Goal: Task Accomplishment & Management: Use online tool/utility

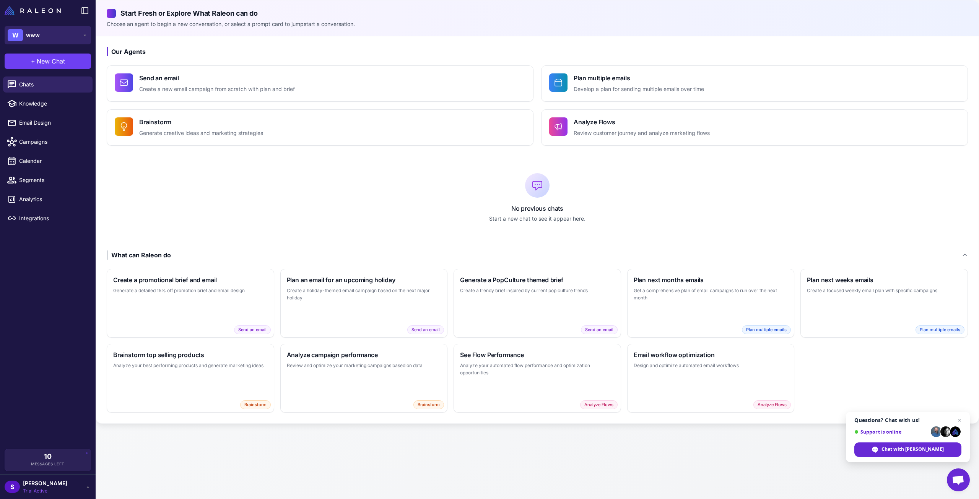
click at [40, 33] on button "W www" at bounding box center [48, 35] width 86 height 18
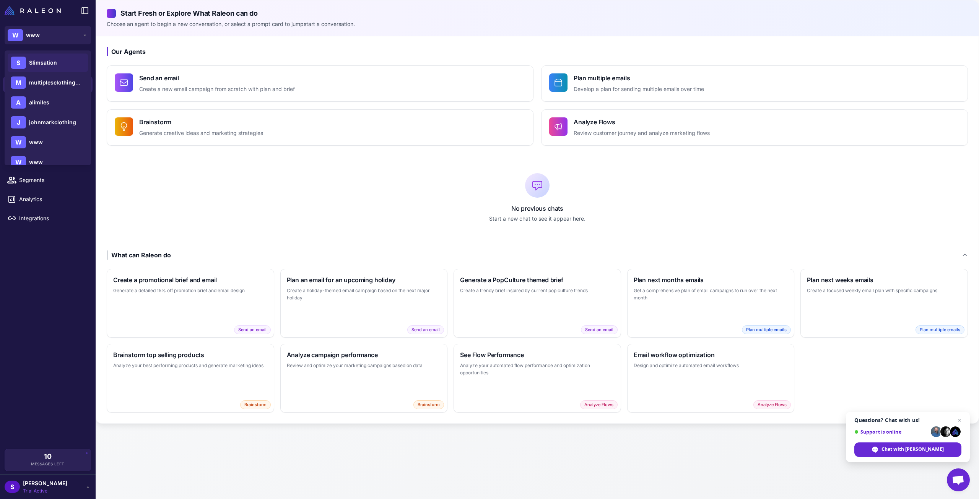
click at [43, 62] on span "Slimsation" at bounding box center [43, 62] width 28 height 8
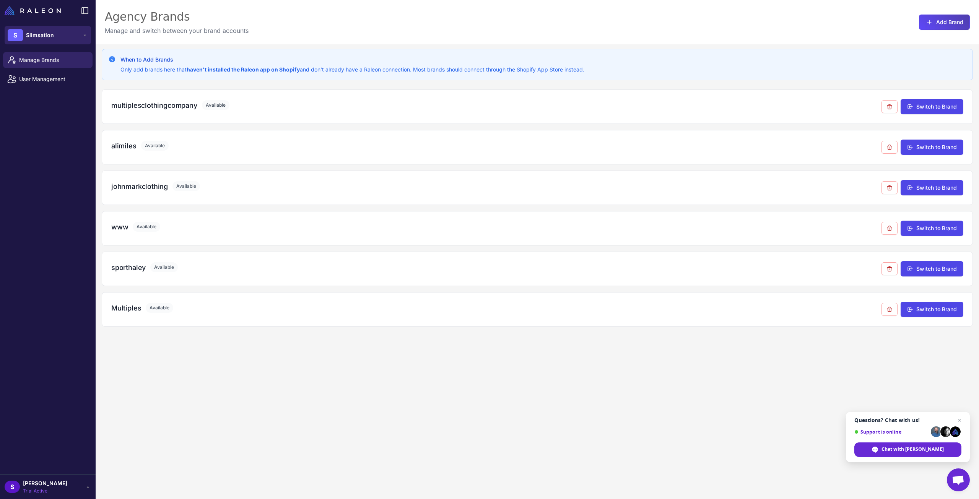
click at [50, 41] on button "S Slimsation" at bounding box center [48, 35] width 86 height 18
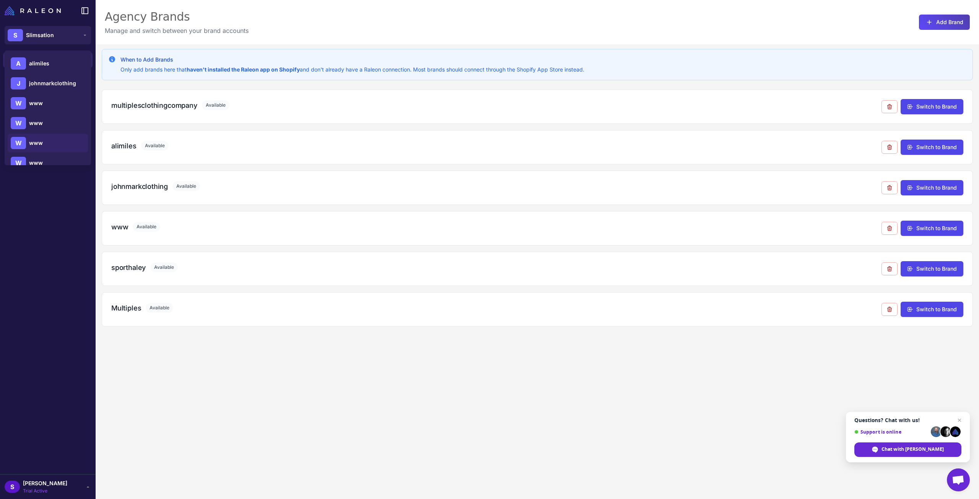
scroll to position [90, 0]
click at [46, 119] on div "W www" at bounding box center [48, 111] width 80 height 18
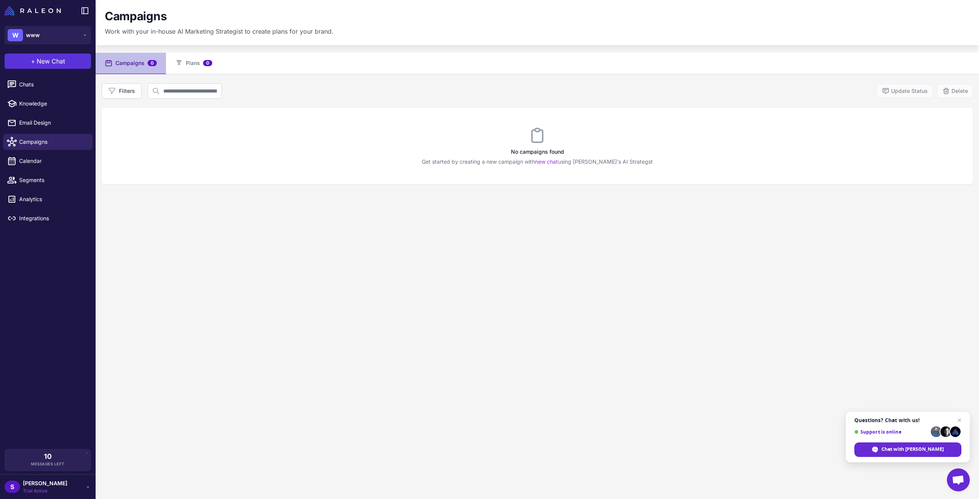
click at [47, 66] on button "+ New Chat" at bounding box center [48, 61] width 86 height 15
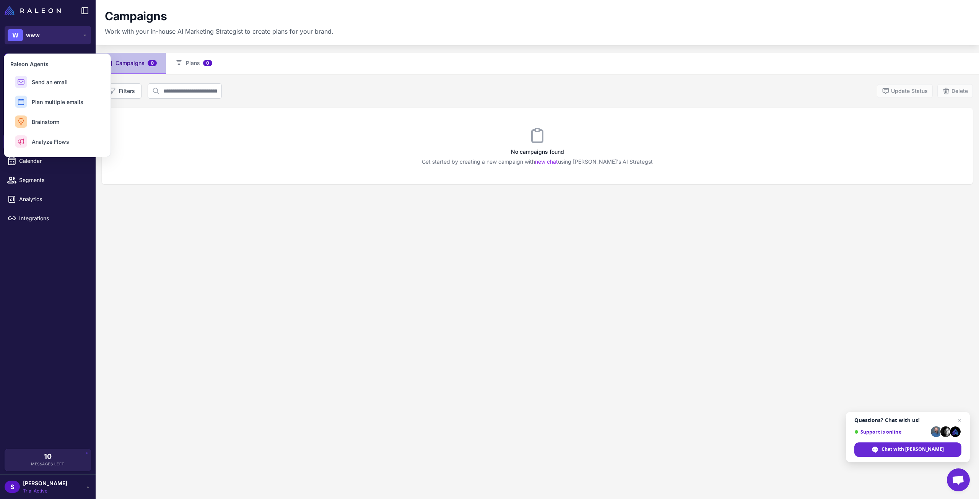
click at [44, 42] on button "W www" at bounding box center [48, 35] width 86 height 18
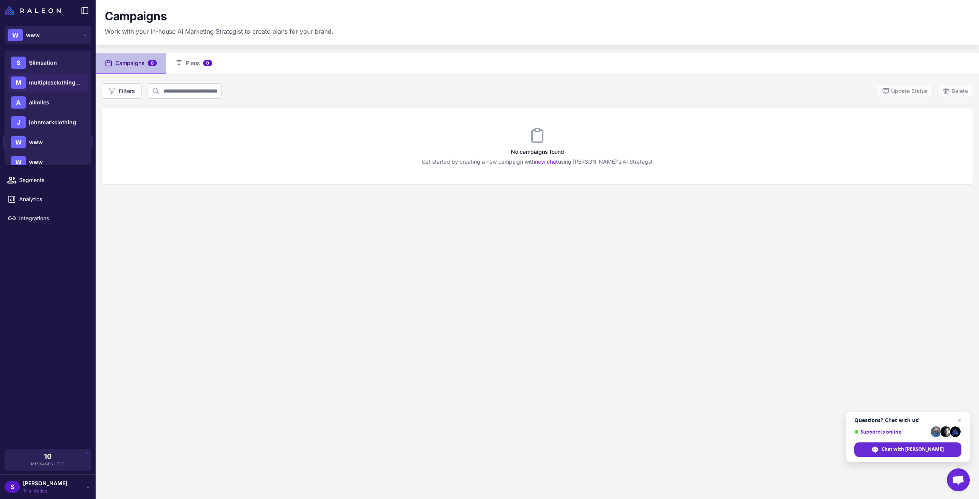
click at [45, 84] on span "multiplesclothingcompany" at bounding box center [56, 82] width 54 height 8
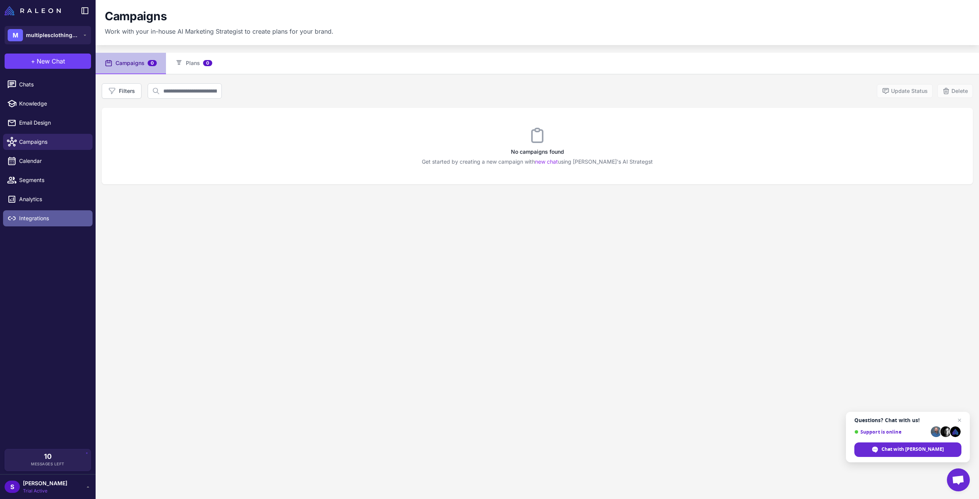
click at [28, 220] on span "Integrations" at bounding box center [52, 218] width 67 height 8
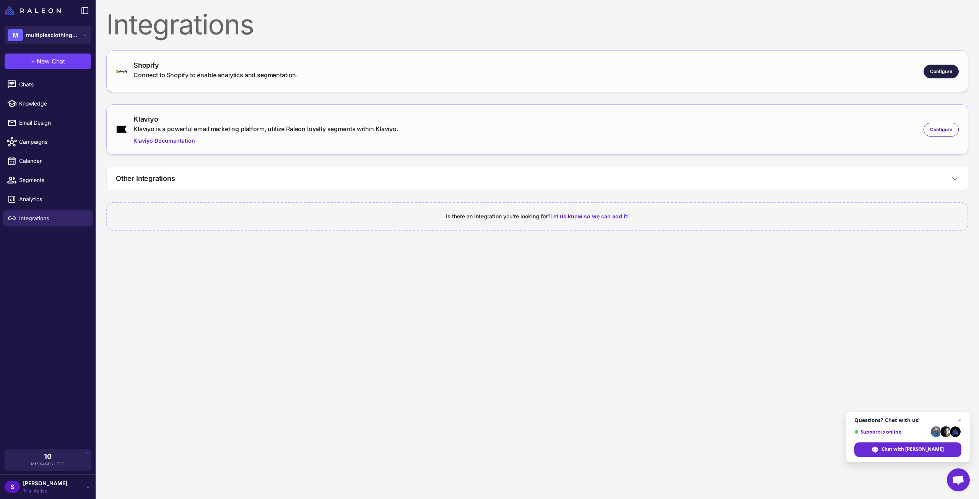
click at [934, 71] on span "Configure" at bounding box center [941, 71] width 22 height 7
